Goal: Transaction & Acquisition: Book appointment/travel/reservation

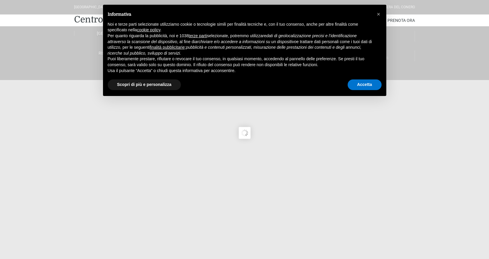
drag, startPoint x: 359, startPoint y: 91, endPoint x: 359, endPoint y: 86, distance: 5.3
click at [359, 90] on div "× Informativa Noi e terze parti selezionate utilizziamo cookie o tecnologie sim…" at bounding box center [244, 50] width 283 height 91
click at [359, 86] on button "Accetta" at bounding box center [365, 84] width 34 height 11
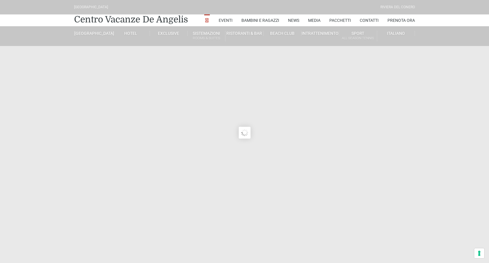
type input "[DATE]"
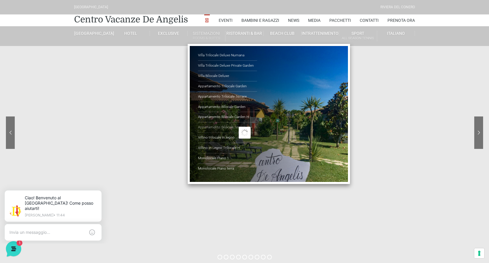
click at [212, 128] on link "Appartamento Bilocale Terrace" at bounding box center [227, 127] width 59 height 10
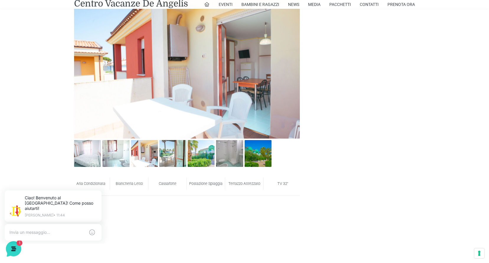
scroll to position [354, 0]
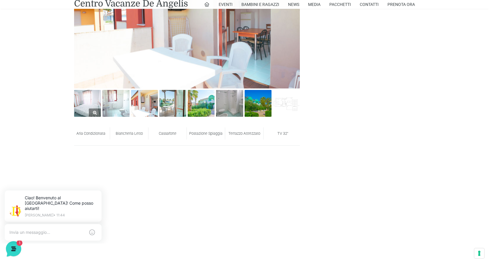
click at [88, 104] on img at bounding box center [87, 103] width 27 height 27
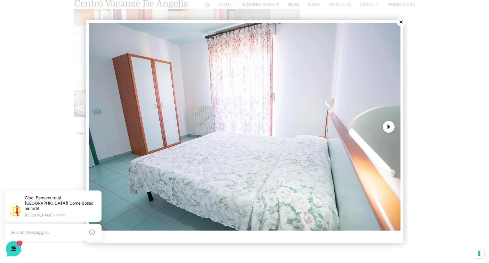
click at [389, 127] on button "Next" at bounding box center [389, 127] width 12 height 12
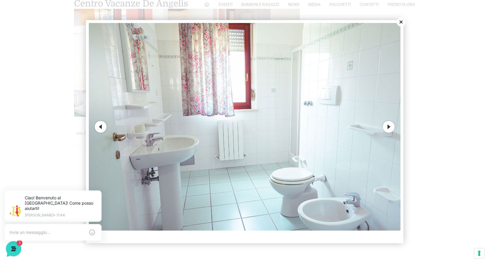
click at [388, 127] on button "Next" at bounding box center [389, 127] width 12 height 12
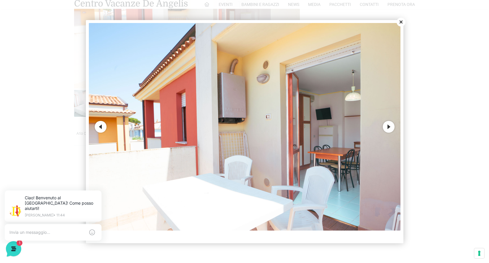
click at [388, 127] on button "Next" at bounding box center [389, 127] width 12 height 12
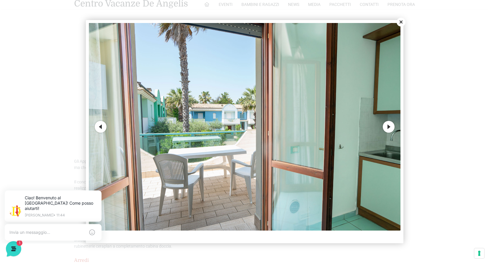
scroll to position [590, 0]
click at [388, 125] on button "Next" at bounding box center [389, 127] width 12 height 12
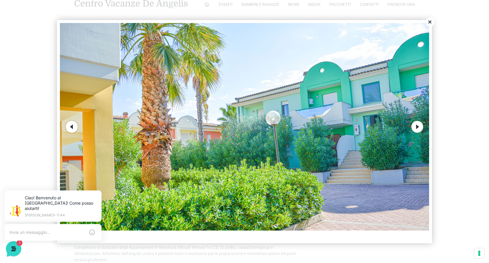
click at [418, 127] on button "Next" at bounding box center [417, 127] width 12 height 12
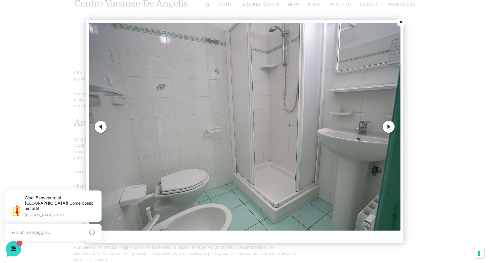
click at [400, 22] on button "Close" at bounding box center [401, 22] width 9 height 9
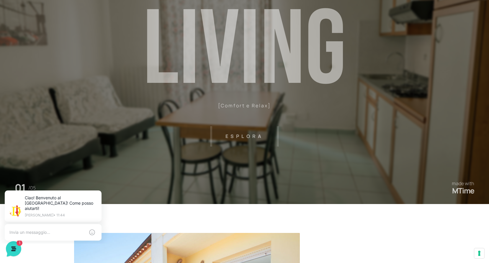
scroll to position [0, 0]
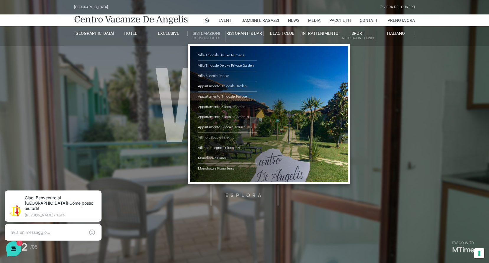
click at [217, 136] on link "Villino trilocale in legno" at bounding box center [227, 138] width 59 height 10
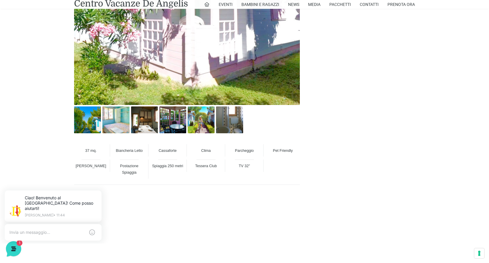
scroll to position [413, 0]
click at [88, 123] on img at bounding box center [87, 119] width 27 height 27
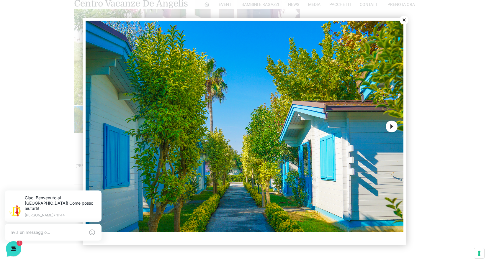
click at [392, 127] on button "Next" at bounding box center [392, 127] width 12 height 12
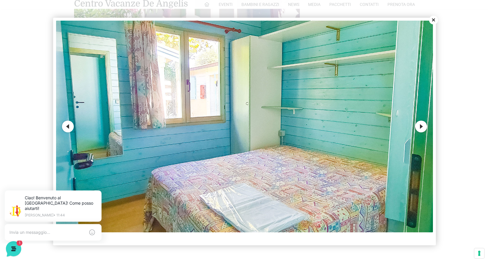
click at [420, 129] on button "Next" at bounding box center [421, 127] width 12 height 12
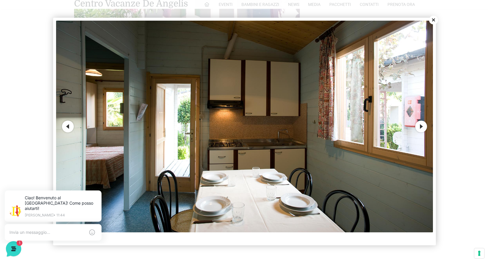
click at [420, 125] on button "Next" at bounding box center [421, 127] width 12 height 12
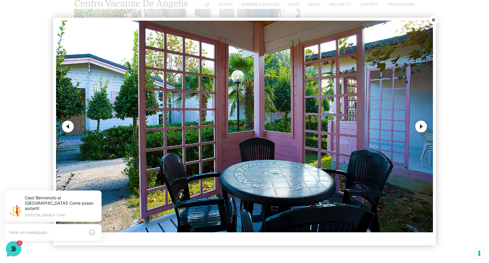
click at [422, 127] on button "Next" at bounding box center [421, 127] width 12 height 12
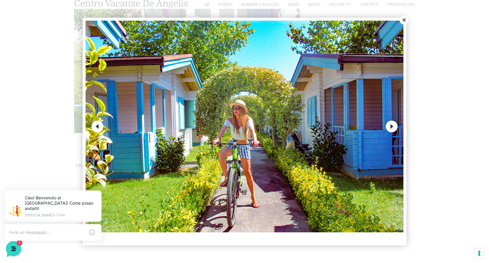
click at [394, 127] on button "Next" at bounding box center [392, 127] width 12 height 12
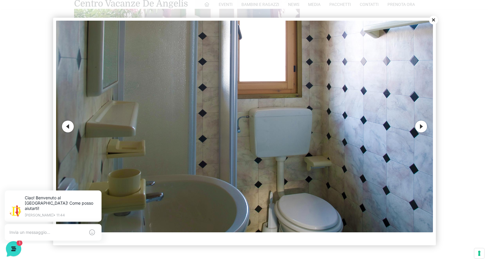
click at [421, 127] on button "Next" at bounding box center [421, 127] width 12 height 12
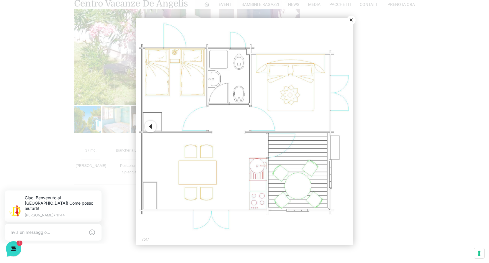
click at [353, 19] on button "Close" at bounding box center [351, 20] width 9 height 9
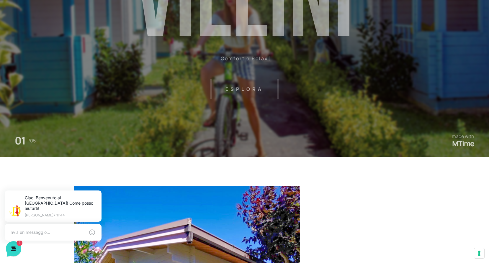
scroll to position [0, 0]
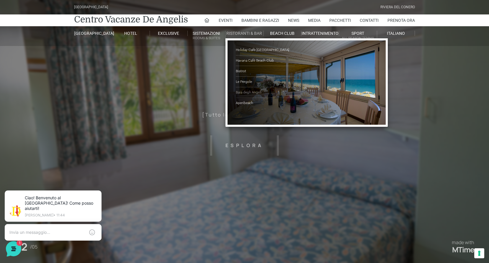
click at [256, 93] on link "Baia degli Angeli" at bounding box center [265, 92] width 59 height 11
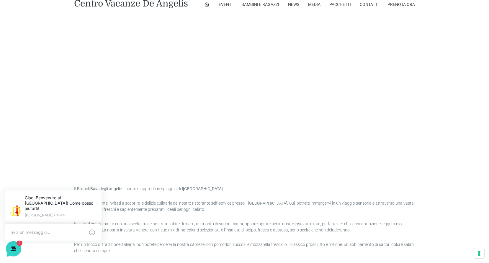
scroll to position [266, 0]
